Goal: Information Seeking & Learning: Understand process/instructions

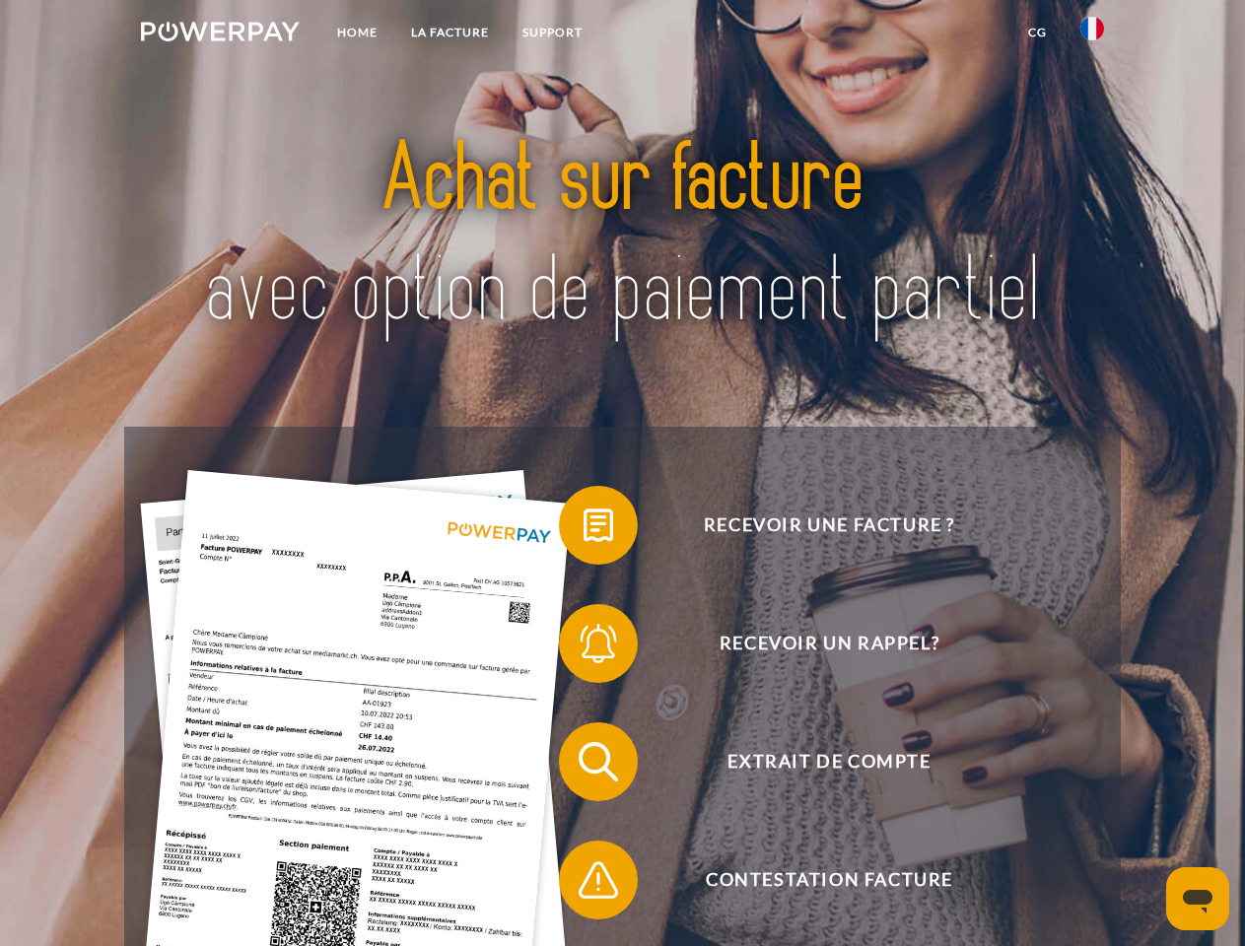
click at [220, 34] on img at bounding box center [220, 32] width 159 height 20
click at [1092, 34] on img at bounding box center [1092, 29] width 24 height 24
click at [1037, 33] on link "CG" at bounding box center [1037, 32] width 52 height 35
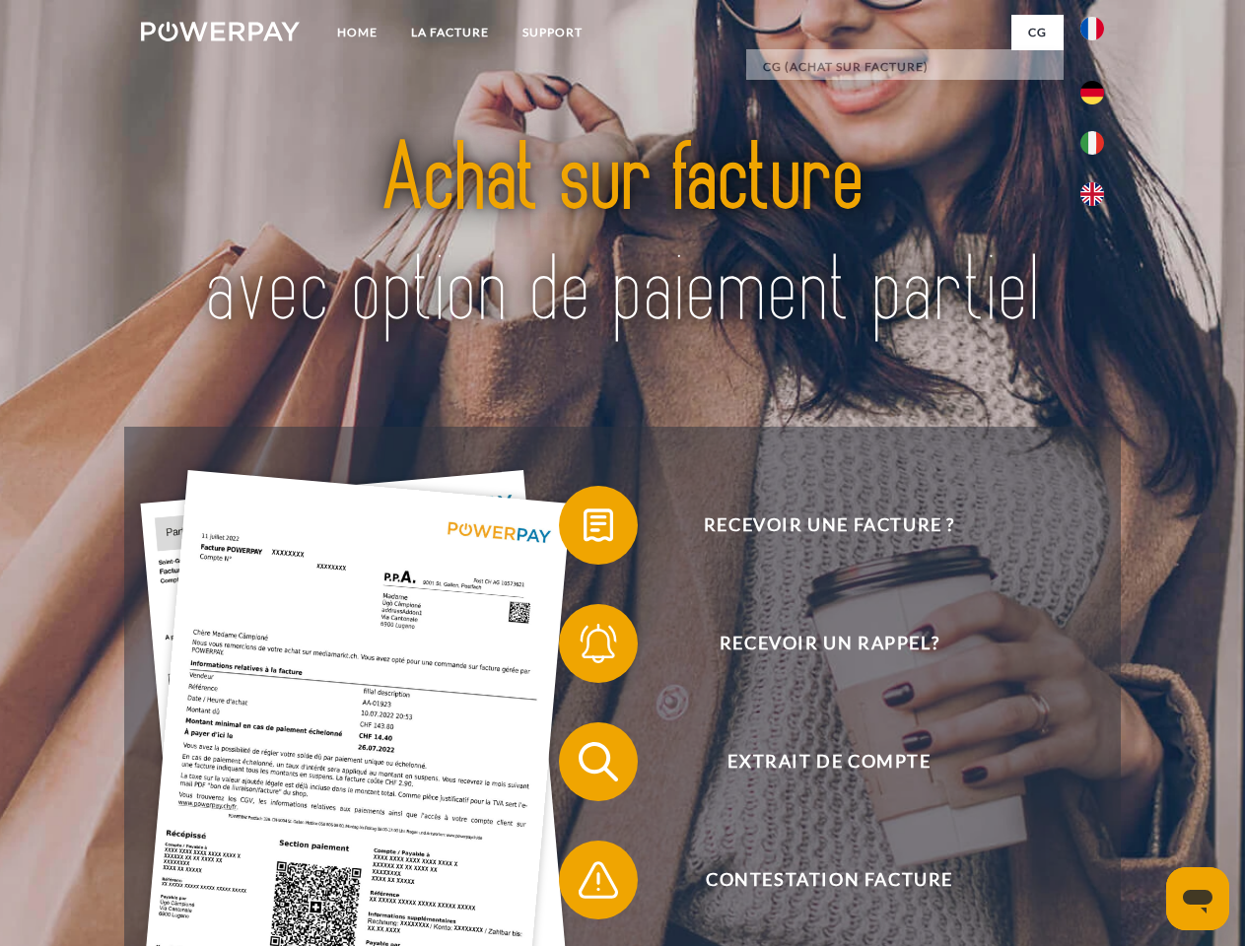
click at [583, 529] on span at bounding box center [568, 525] width 99 height 99
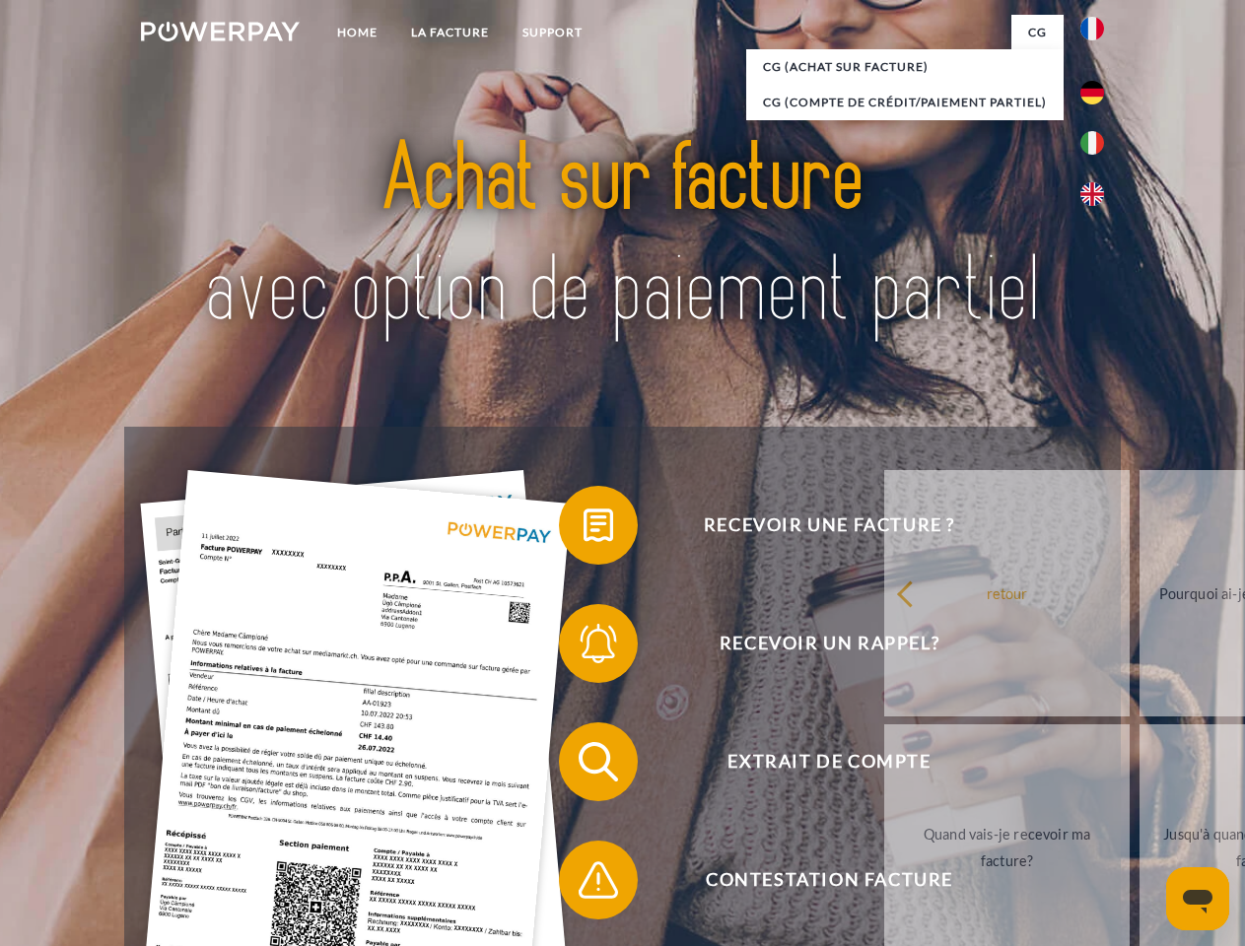
click at [583, 648] on span at bounding box center [568, 643] width 99 height 99
click at [1139, 766] on link "Jusqu'à quand dois-je payer ma facture?" at bounding box center [1261, 847] width 245 height 246
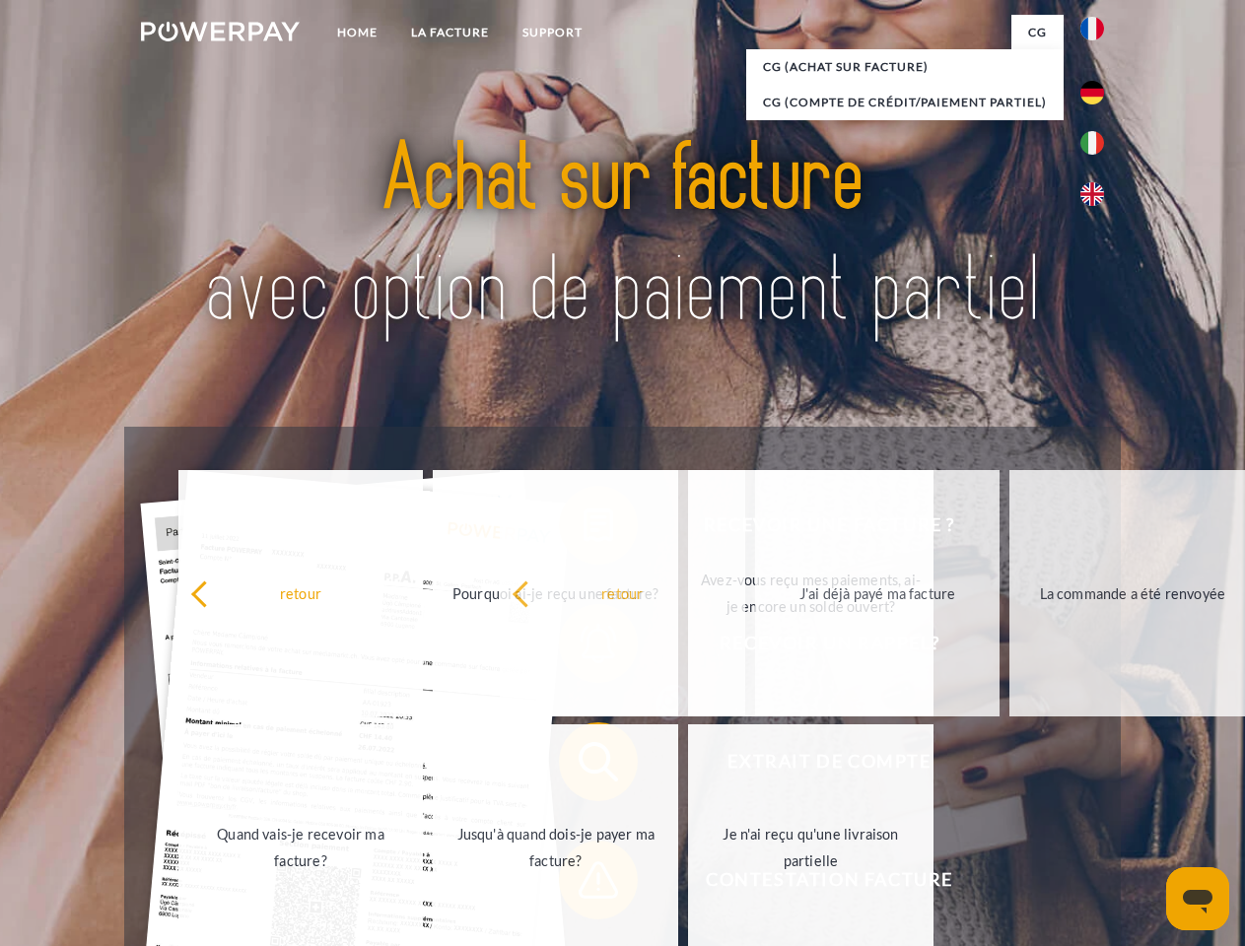
click at [583, 884] on span at bounding box center [568, 880] width 99 height 99
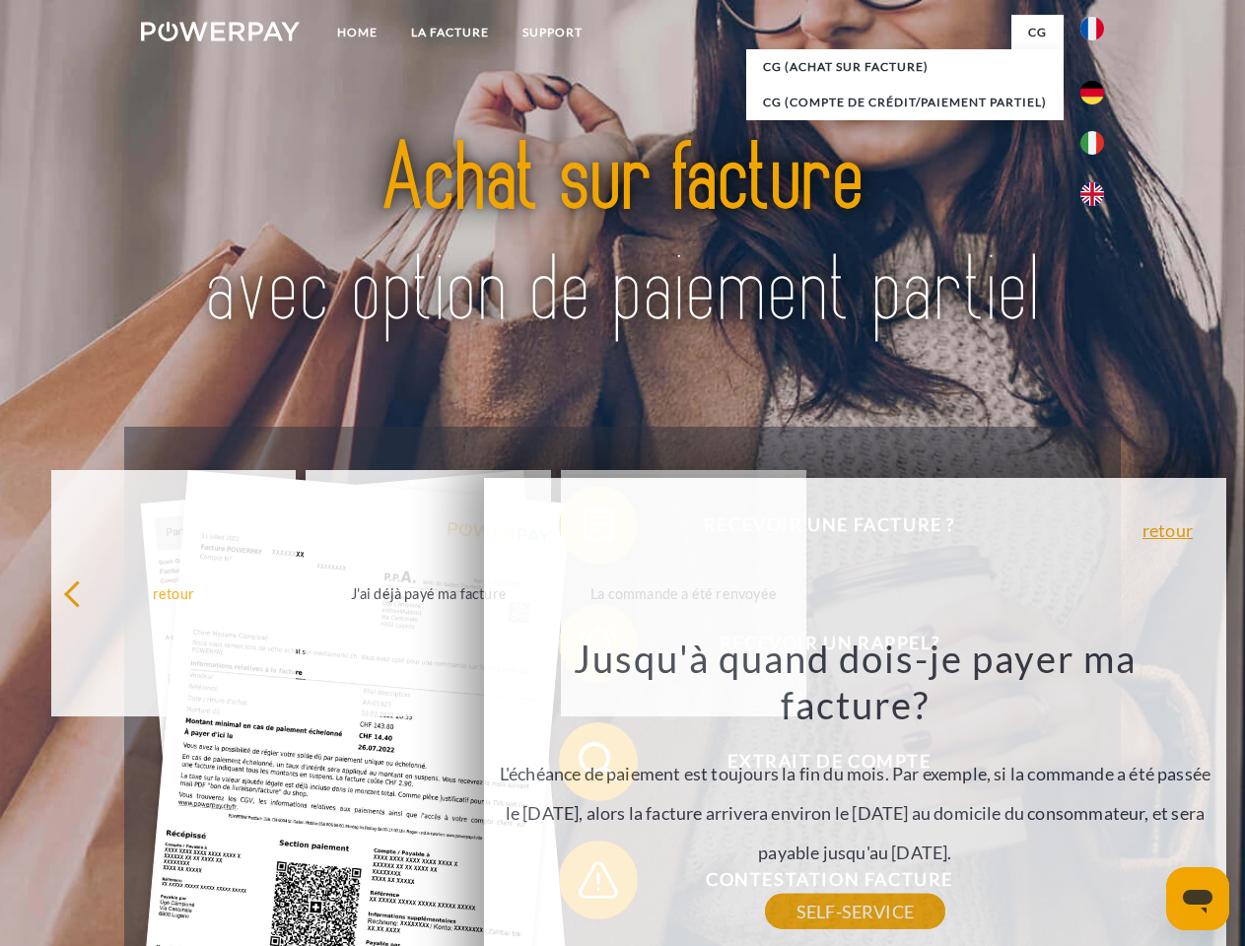
click at [1198, 899] on icon "Ouvrir la fenêtre de messagerie" at bounding box center [1198, 902] width 30 height 24
